Goal: Task Accomplishment & Management: Manage account settings

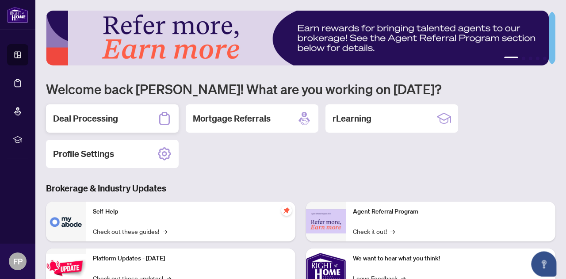
click at [75, 120] on h2 "Deal Processing" at bounding box center [85, 118] width 65 height 12
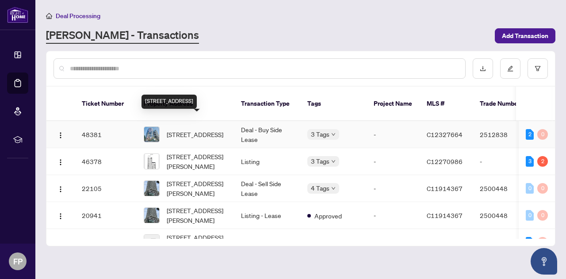
click at [180, 129] on span "[STREET_ADDRESS]" at bounding box center [195, 134] width 57 height 10
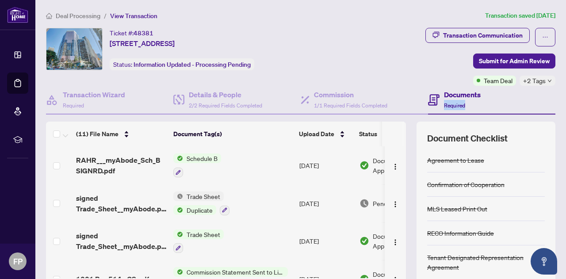
click at [558, 100] on main "Deal Processing / View Transaction Transaction saved [DATE] Ticket #: 48381 [ST…" at bounding box center [300, 139] width 530 height 279
click at [538, 100] on div "Documents Required" at bounding box center [491, 100] width 127 height 29
click at [450, 93] on h4 "Documents" at bounding box center [462, 94] width 37 height 11
click at [446, 103] on span "Required" at bounding box center [454, 105] width 21 height 7
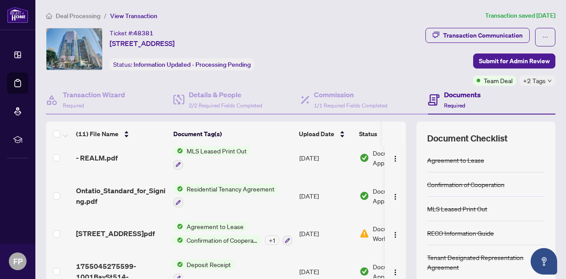
scroll to position [282, 0]
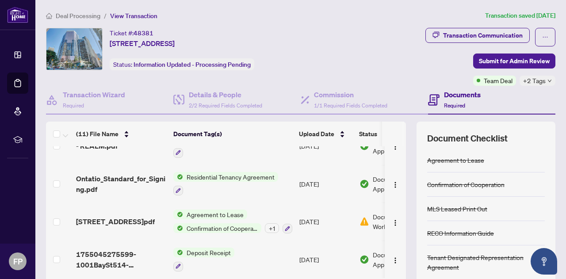
click at [225, 223] on span "Confirmation of Cooperation" at bounding box center [222, 228] width 78 height 10
click at [232, 120] on div "Transaction Wizard Required Details & People 2/2 Required Fields Completed Comm…" at bounding box center [300, 203] width 509 height 235
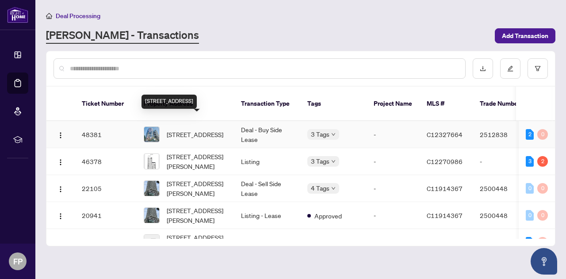
click at [203, 129] on span "[STREET_ADDRESS]" at bounding box center [195, 134] width 57 height 10
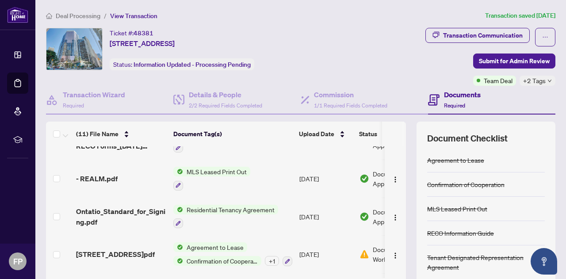
scroll to position [282, 0]
